Goal: Task Accomplishment & Management: Complete application form

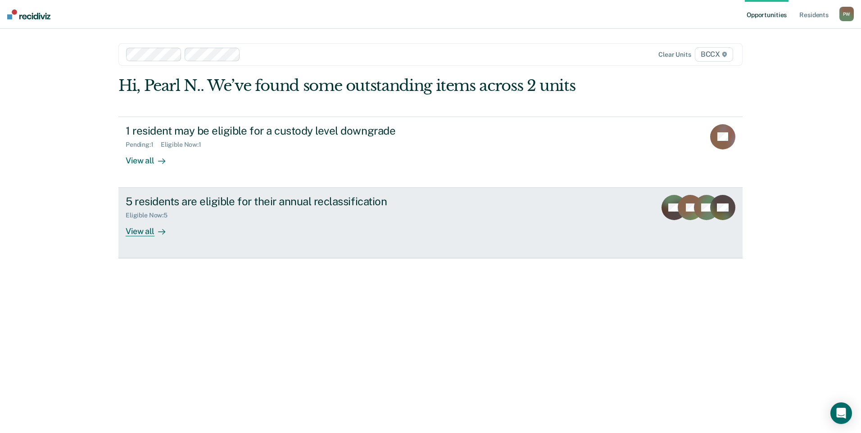
click at [261, 238] on link "5 residents are eligible for their annual reclassification Eligible Now : 5 Vie…" at bounding box center [430, 223] width 624 height 71
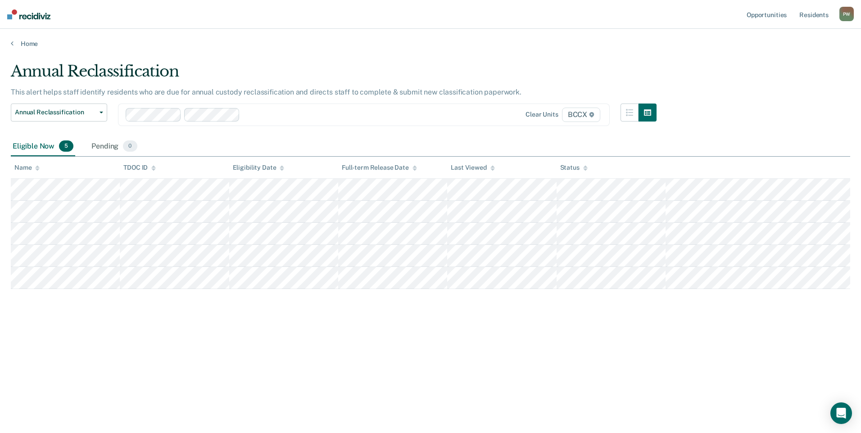
click at [38, 402] on main "Annual Reclassification This alert helps staff identify residents who are due f…" at bounding box center [430, 239] width 861 height 383
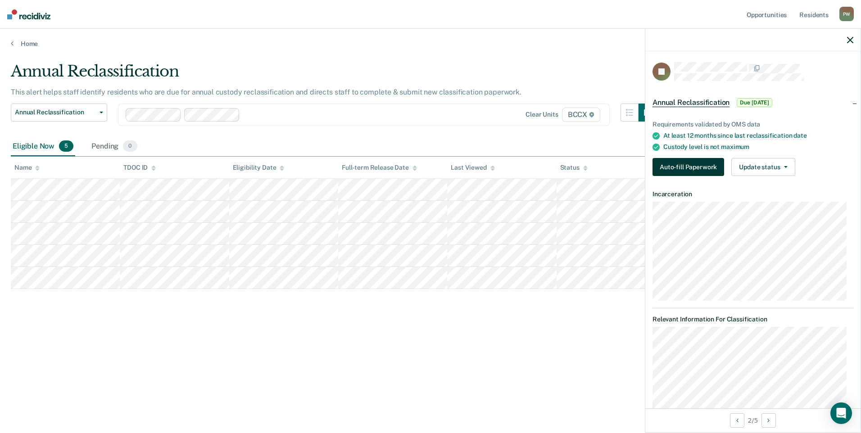
click at [699, 167] on button "Auto-fill Paperwork" at bounding box center [689, 167] width 72 height 18
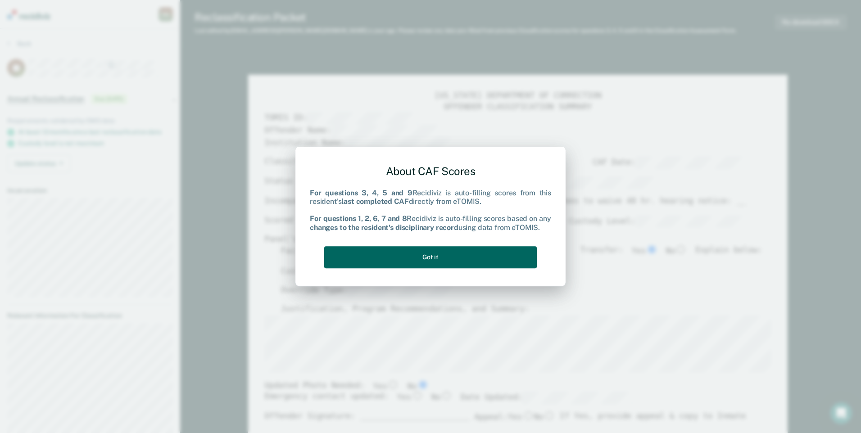
click at [403, 254] on button "Got it" at bounding box center [430, 257] width 213 height 22
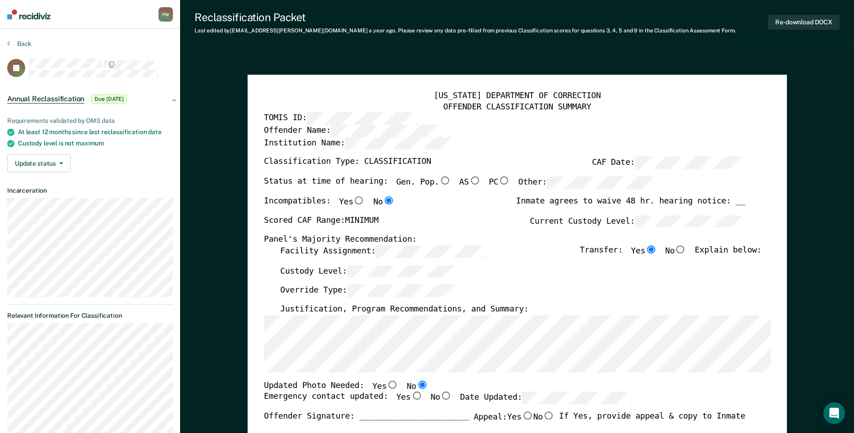
type textarea "x"
